Goal: Transaction & Acquisition: Purchase product/service

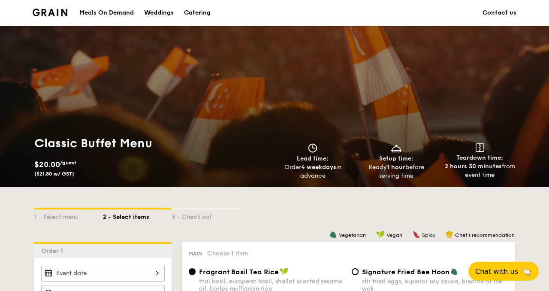
click at [119, 15] on div "Meals On Demand" at bounding box center [106, 13] width 55 height 26
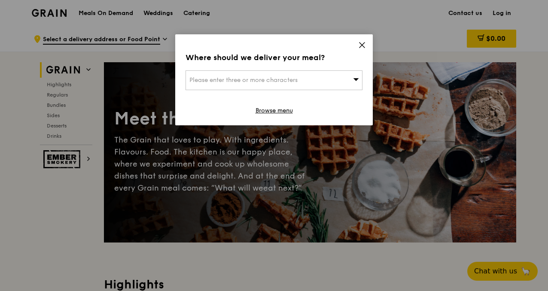
click at [369, 41] on div "Where should we deliver your meal? Please enter three or more characters Browse…" at bounding box center [273, 79] width 197 height 91
click at [360, 38] on div "Where should we deliver your meal? Please enter three or more characters Browse…" at bounding box center [273, 79] width 197 height 91
click at [360, 42] on icon at bounding box center [361, 44] width 5 height 5
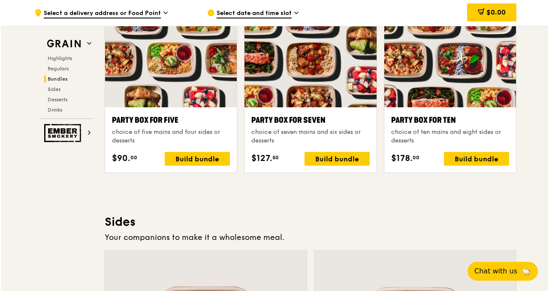
scroll to position [1717, 0]
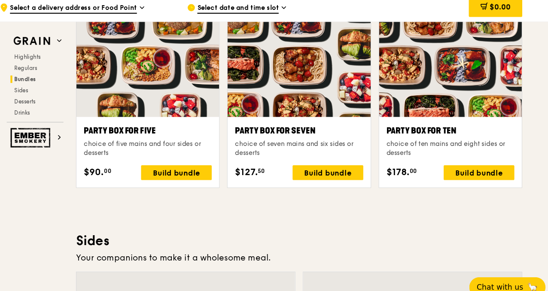
click at [462, 92] on div at bounding box center [450, 64] width 132 height 97
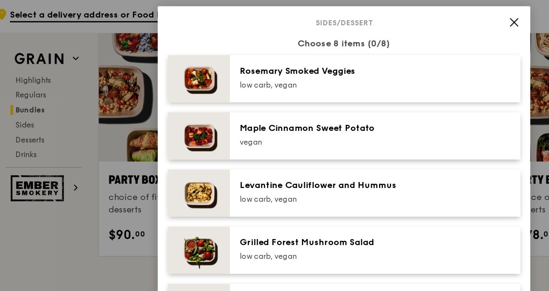
scroll to position [436, 0]
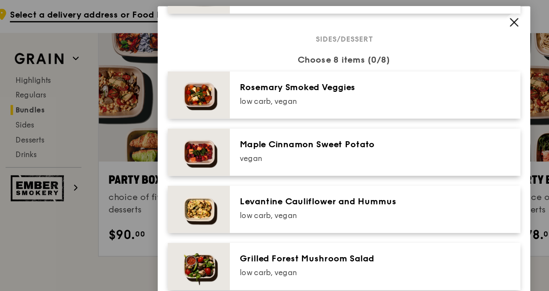
click at [391, 18] on icon at bounding box center [392, 19] width 8 height 8
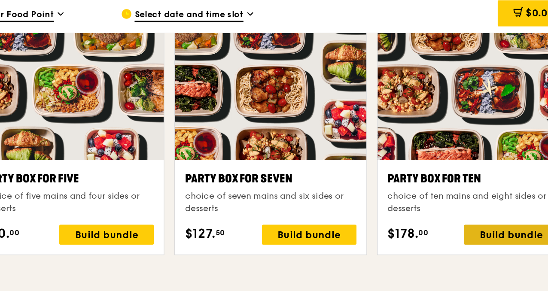
click at [473, 164] on div "Build bundle" at bounding box center [475, 165] width 65 height 14
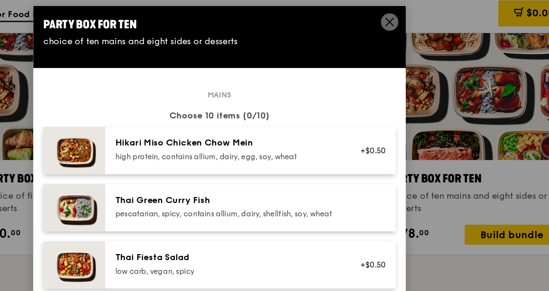
click at [280, 80] on div "Choose 10 items (0/10)" at bounding box center [275, 83] width 244 height 9
click at [390, 19] on icon at bounding box center [392, 19] width 8 height 8
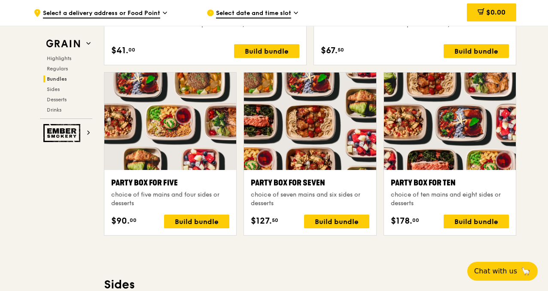
scroll to position [1657, 0]
